Goal: Task Accomplishment & Management: Manage account settings

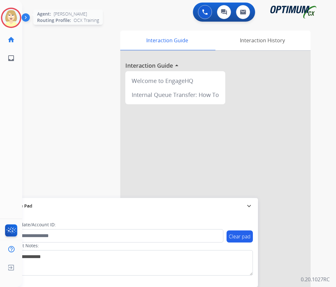
click at [7, 16] on img at bounding box center [11, 18] width 18 height 18
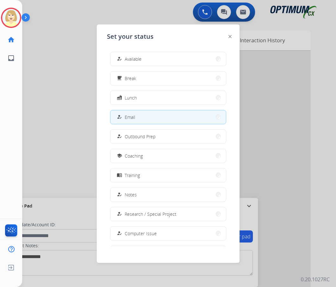
scroll to position [60, 0]
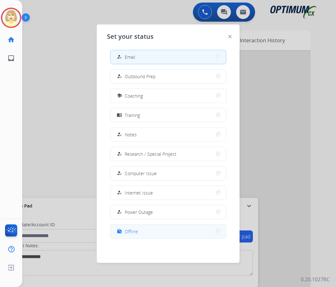
click at [132, 229] on span "Offline" at bounding box center [131, 231] width 13 height 7
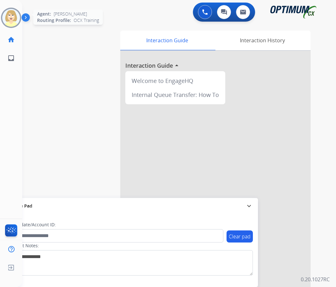
click at [10, 14] on img at bounding box center [11, 18] width 18 height 18
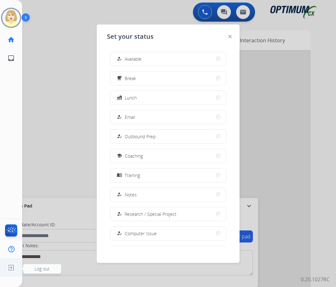
click at [39, 268] on span "Log out" at bounding box center [42, 268] width 15 height 6
